Goal: Find contact information: Find contact information

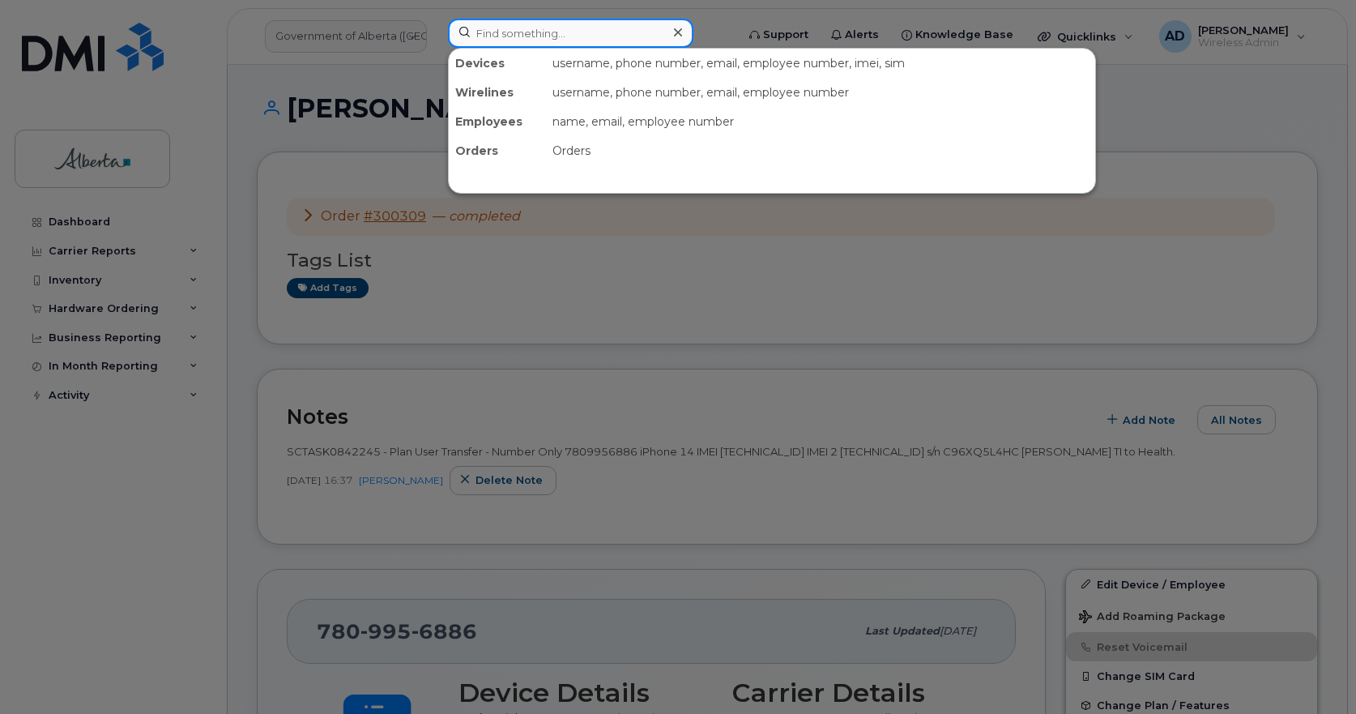
click at [551, 35] on input at bounding box center [570, 33] width 245 height 29
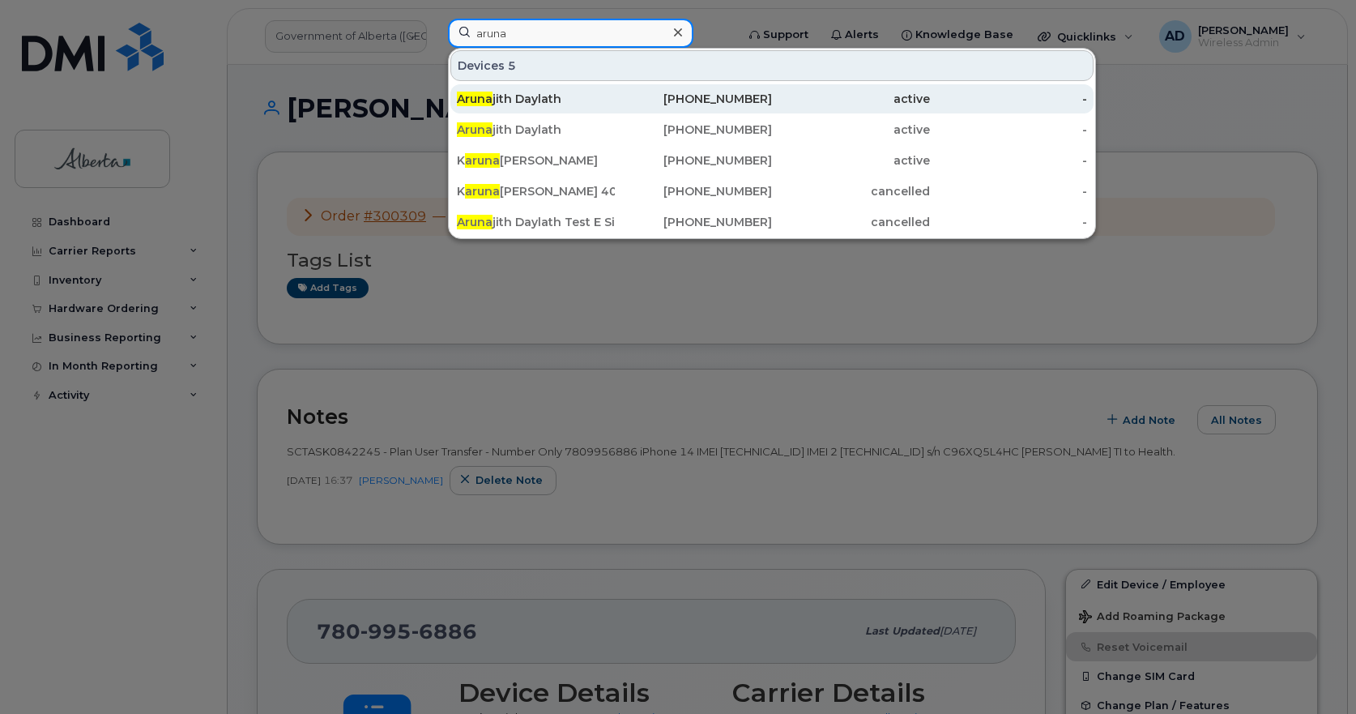
type input "aruna"
click at [531, 95] on div "Aruna jith Daylath" at bounding box center [536, 99] width 158 height 16
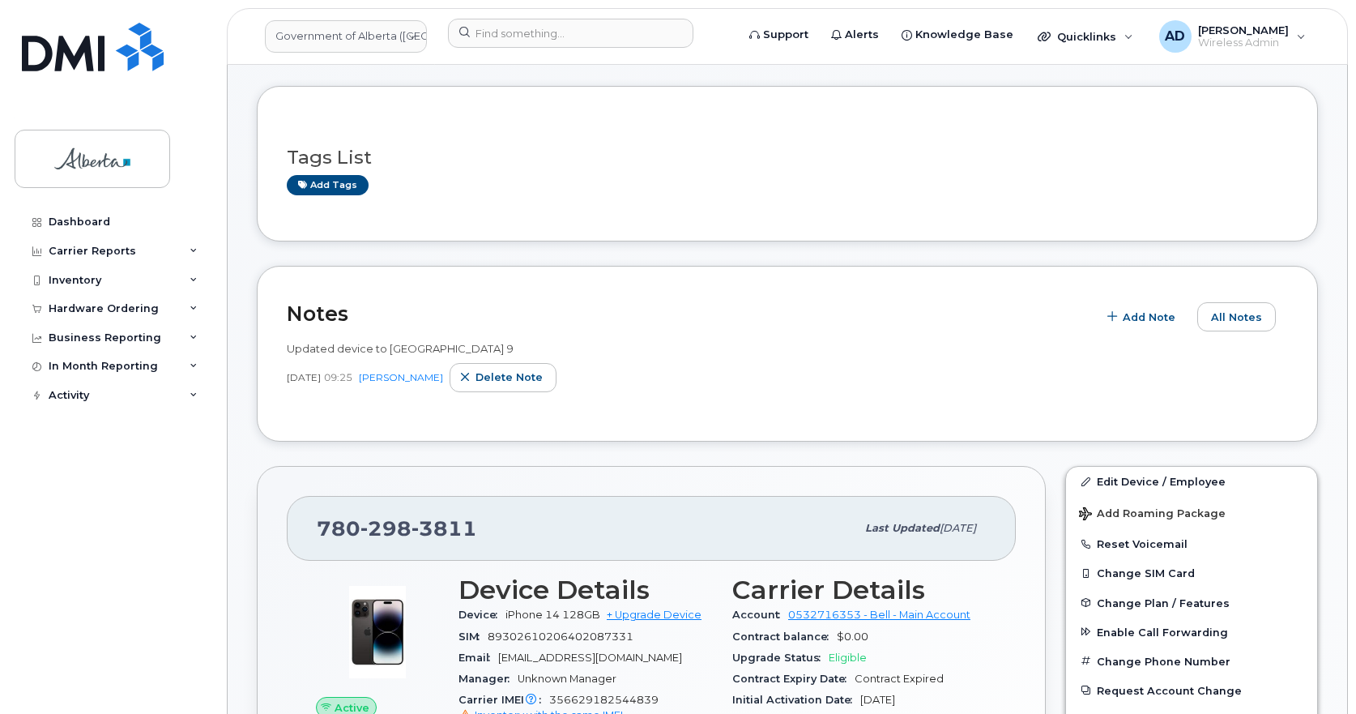
scroll to position [324, 0]
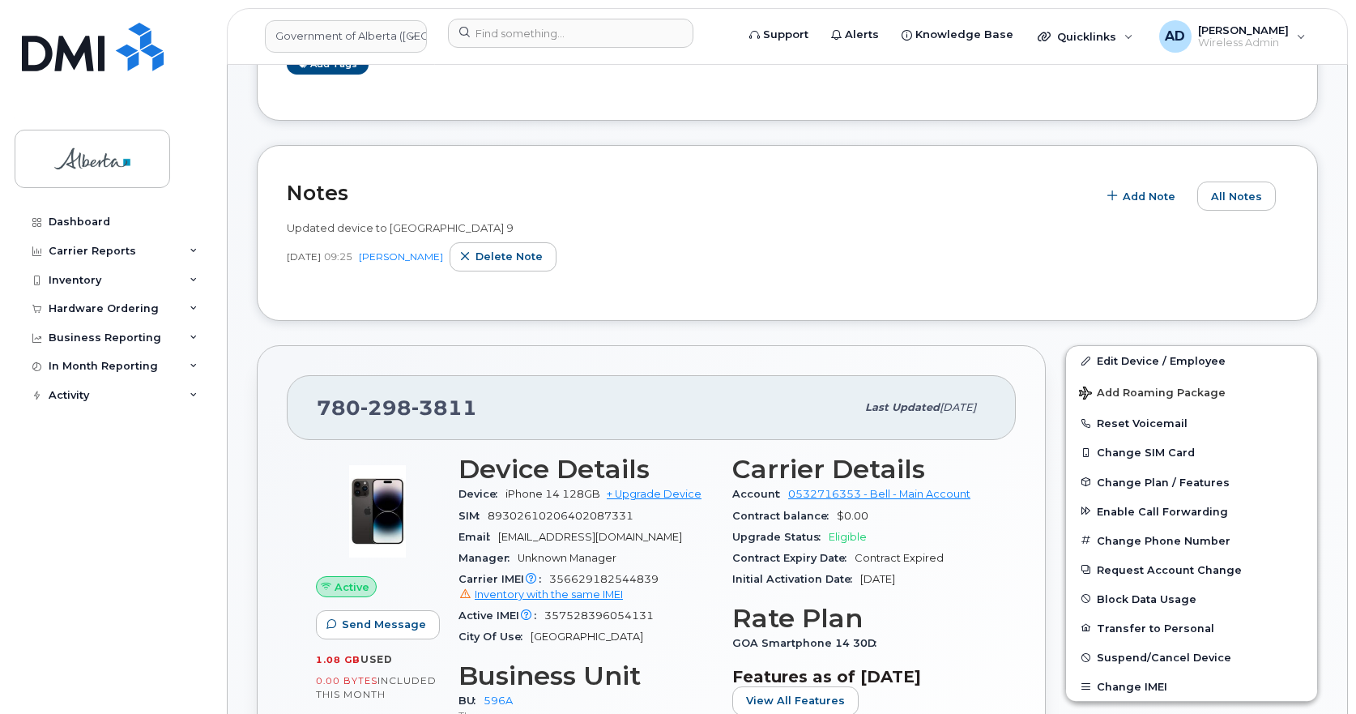
click at [414, 403] on span "3811" at bounding box center [444, 407] width 66 height 24
copy span "[PHONE_NUMBER]"
